Goal: Task Accomplishment & Management: Manage account settings

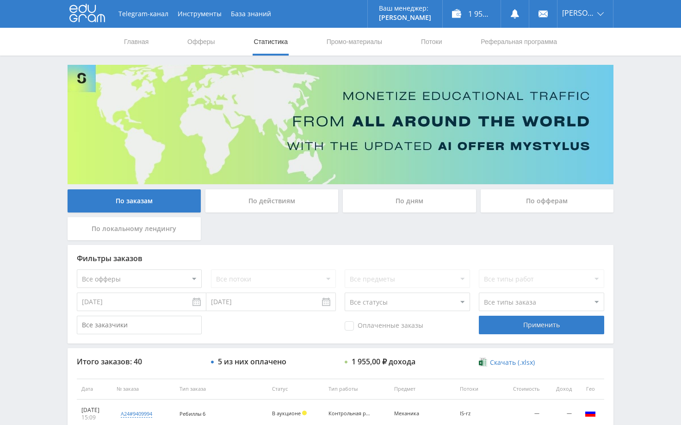
scroll to position [93, 0]
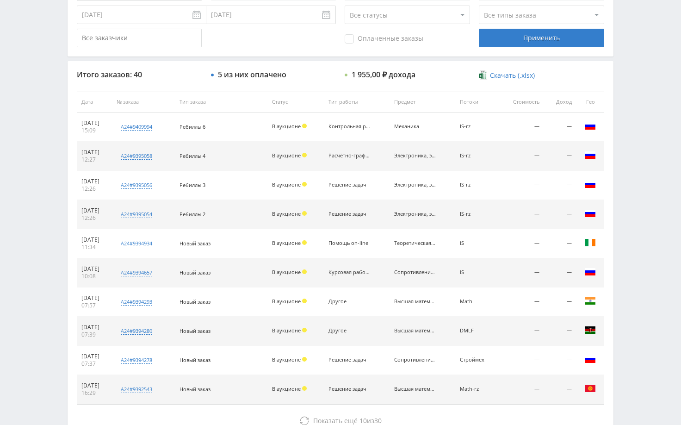
scroll to position [324, 0]
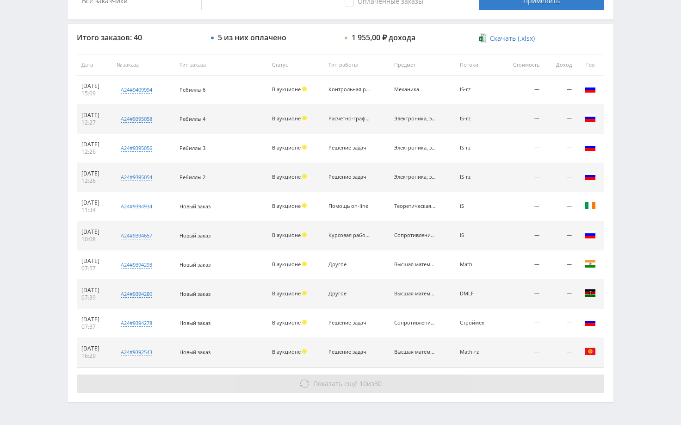
click at [548, 382] on button "Показать ещё 10 из 30" at bounding box center [341, 383] width 528 height 19
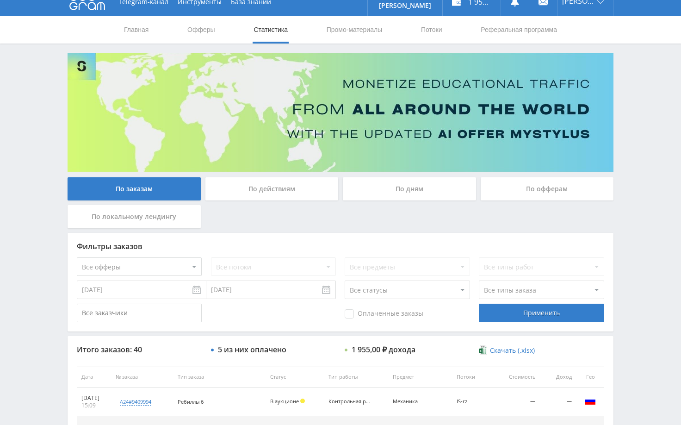
scroll to position [0, 0]
